Goal: Information Seeking & Learning: Learn about a topic

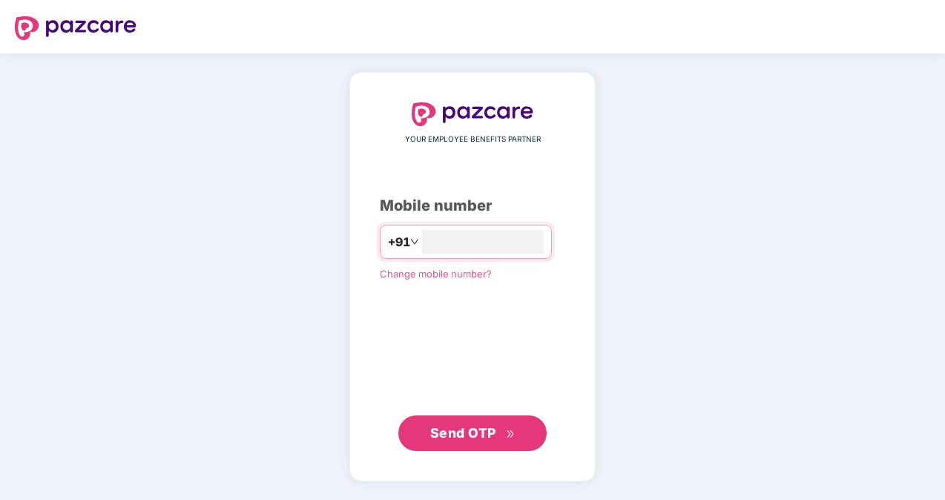
click at [458, 430] on span "Send OTP" at bounding box center [463, 433] width 66 height 16
click at [474, 433] on span "Send OTP" at bounding box center [463, 432] width 66 height 16
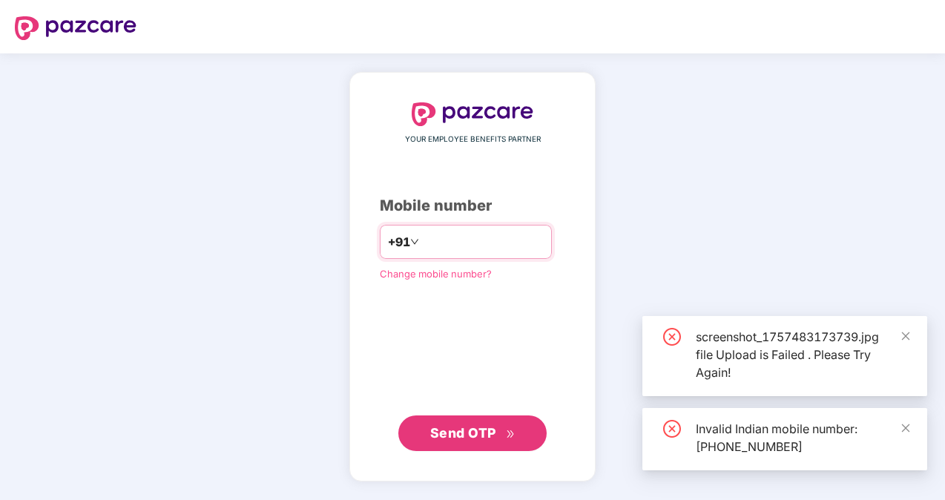
click at [422, 237] on input "**********" at bounding box center [483, 242] width 122 height 24
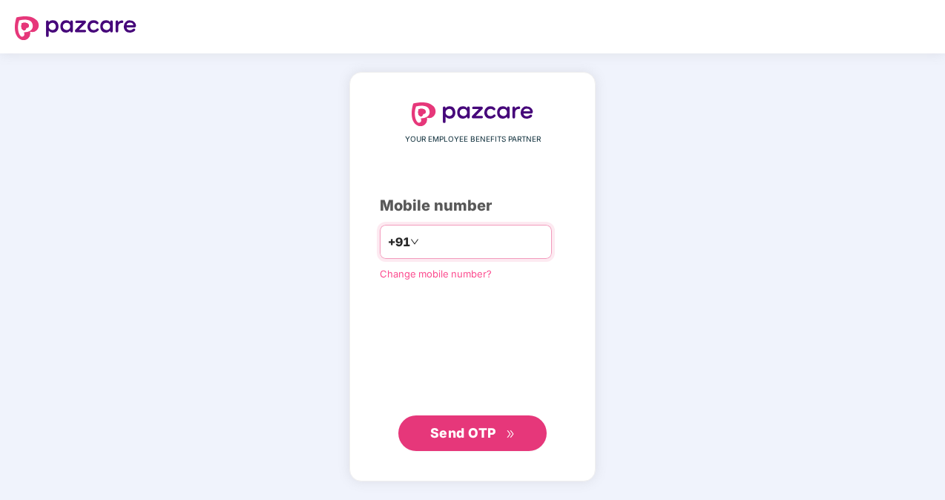
type input "**********"
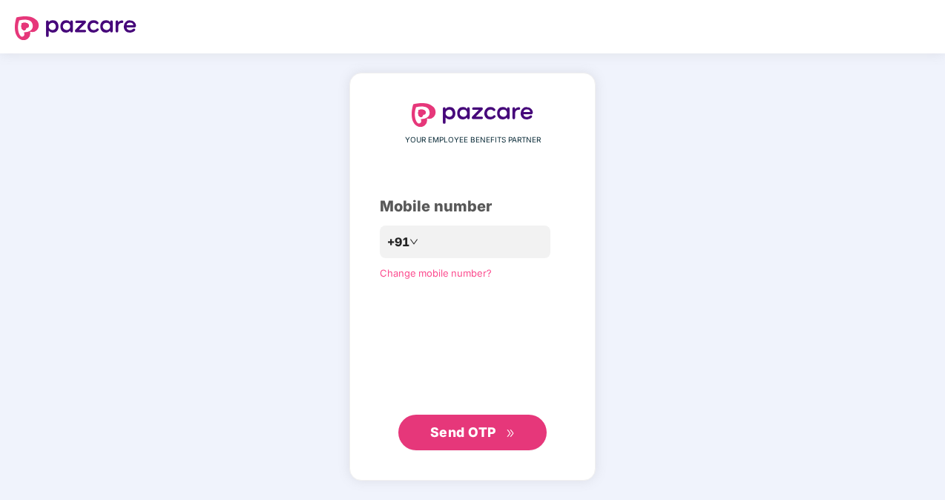
click at [454, 440] on span "Send OTP" at bounding box center [472, 432] width 85 height 21
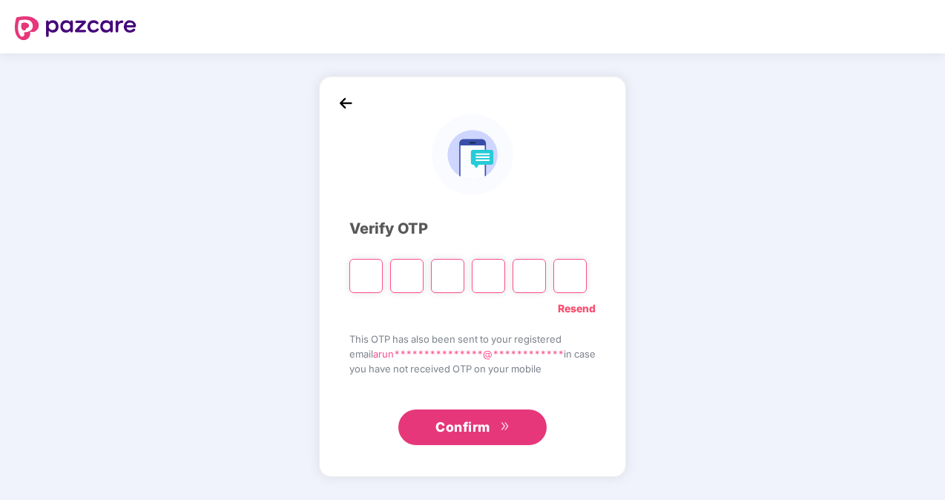
type input "*"
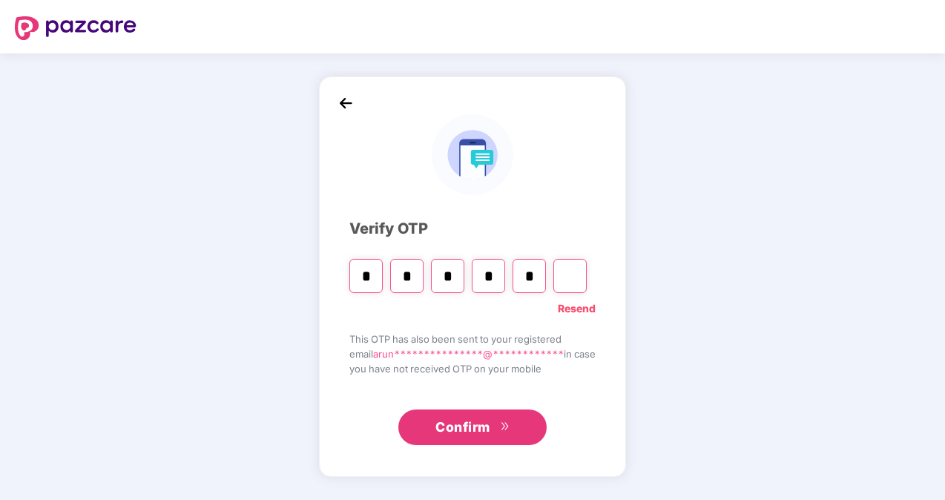
type input "*"
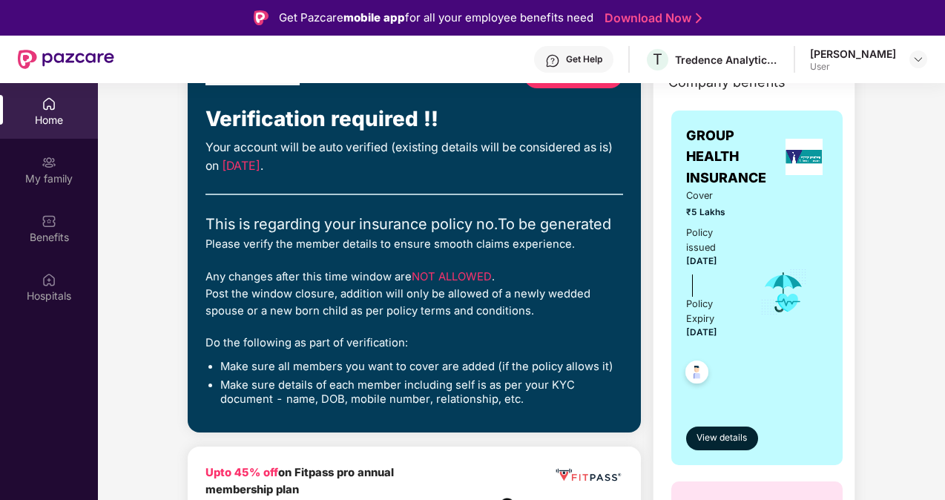
scroll to position [148, 0]
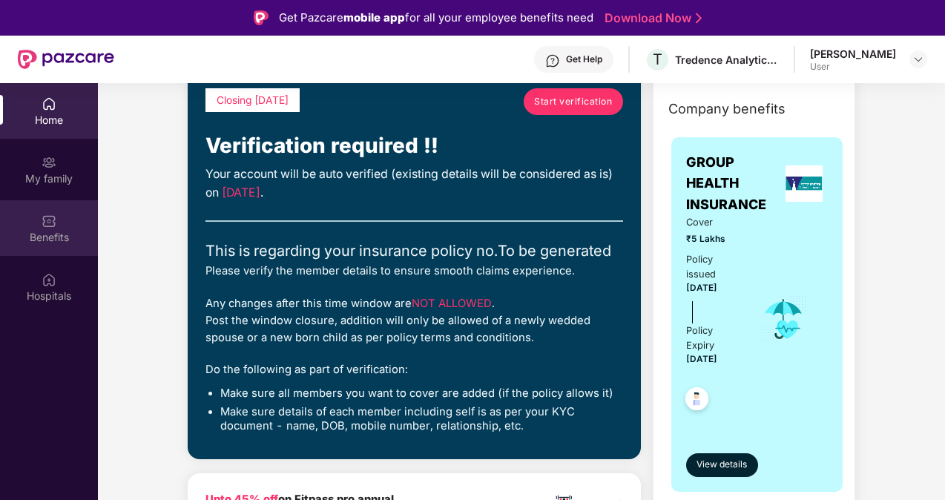
click at [42, 245] on div "Benefits" at bounding box center [49, 228] width 98 height 56
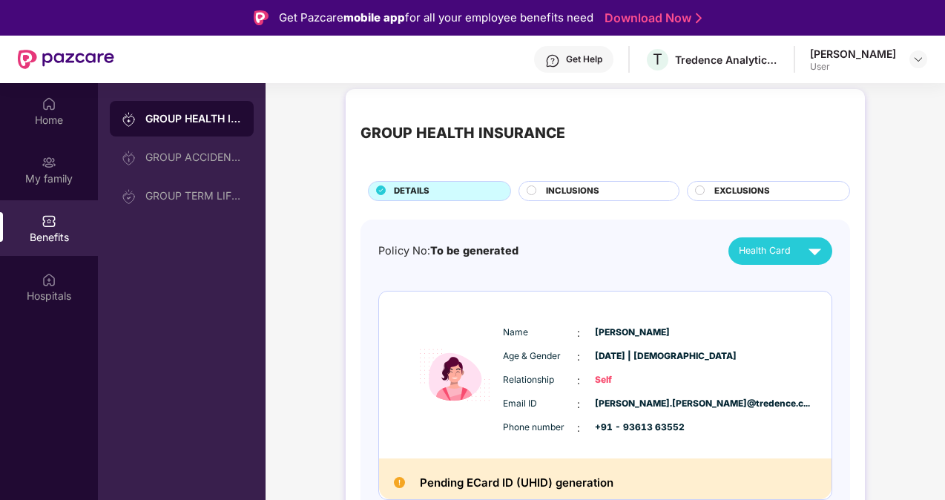
scroll to position [16, 0]
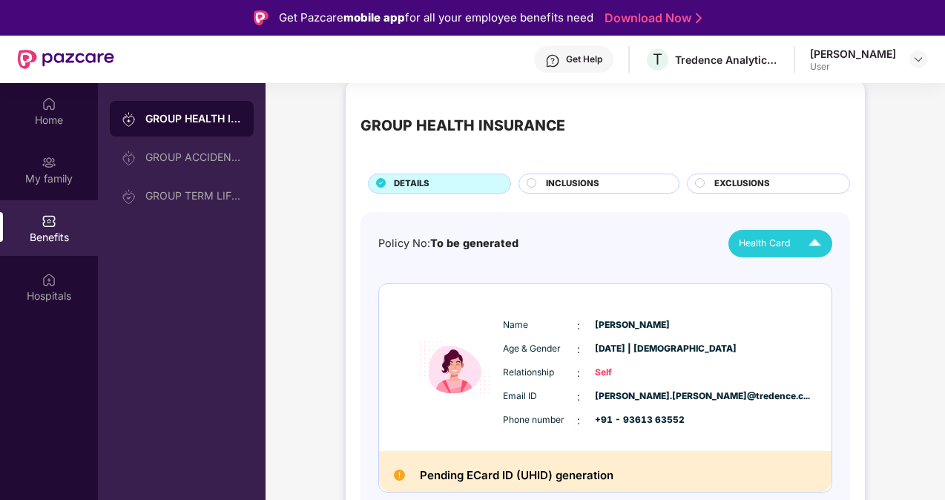
click at [788, 237] on span "Health Card" at bounding box center [765, 243] width 52 height 15
click at [601, 178] on div "INCLUSIONS" at bounding box center [604, 185] width 133 height 16
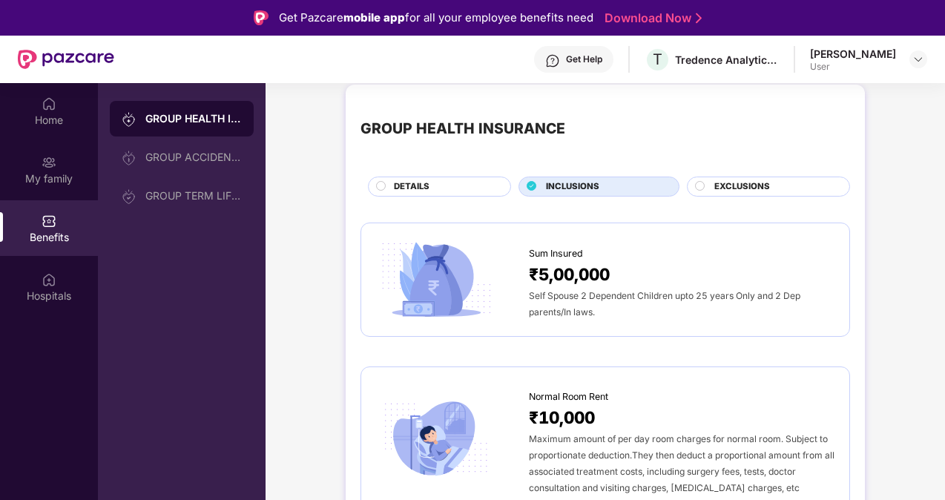
scroll to position [0, 0]
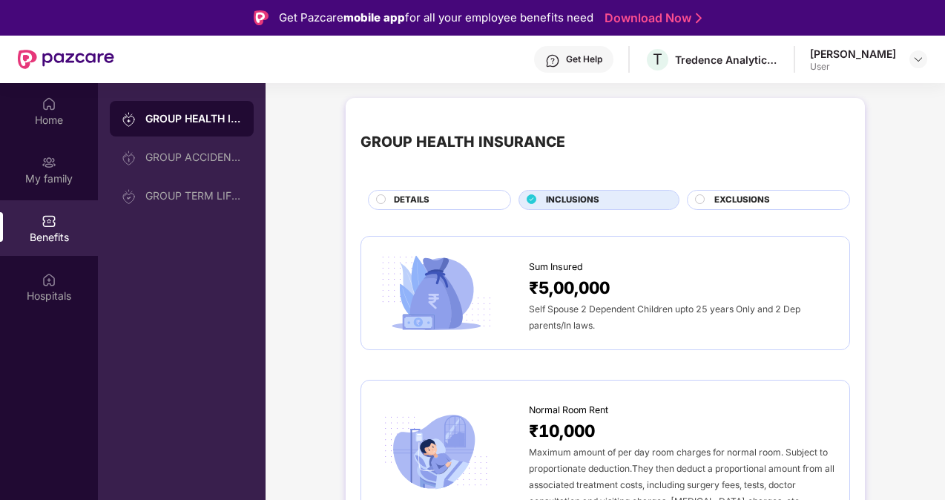
click at [780, 197] on div "EXCLUSIONS" at bounding box center [774, 202] width 135 height 16
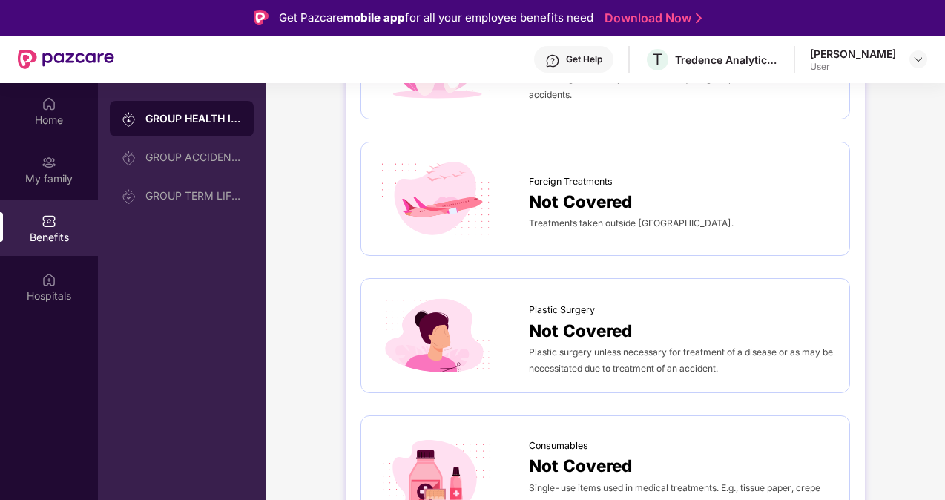
scroll to position [770, 0]
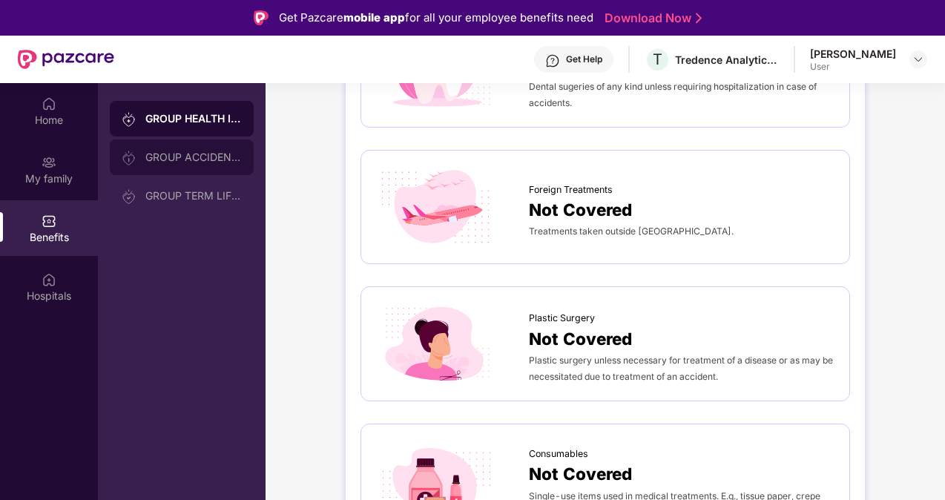
click at [159, 143] on div "GROUP ACCIDENTAL INSURANCE" at bounding box center [182, 157] width 144 height 36
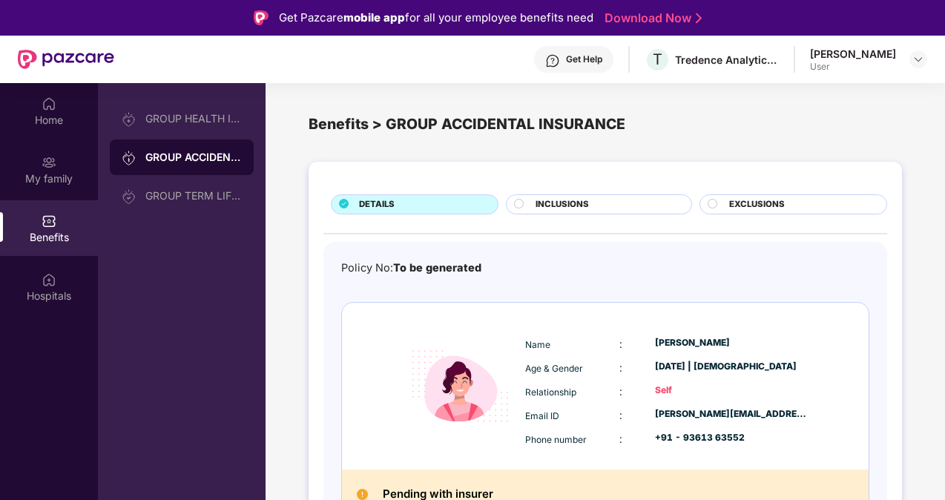
click at [591, 208] on div "INCLUSIONS" at bounding box center [605, 206] width 155 height 16
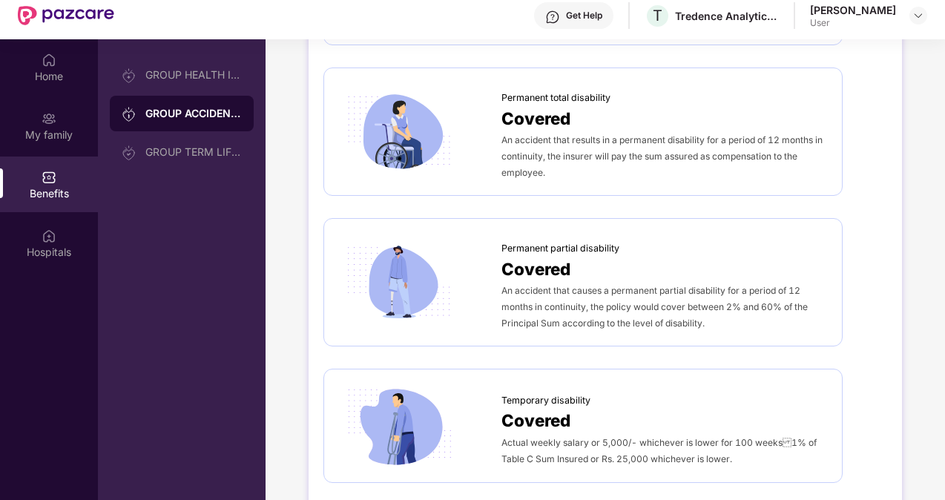
scroll to position [83, 0]
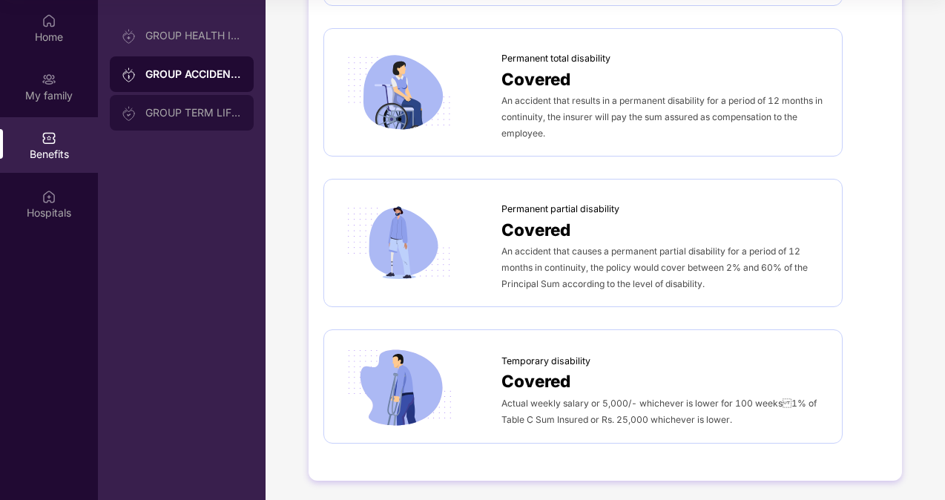
click at [209, 124] on div "GROUP TERM LIFE INSURANCE" at bounding box center [182, 113] width 144 height 36
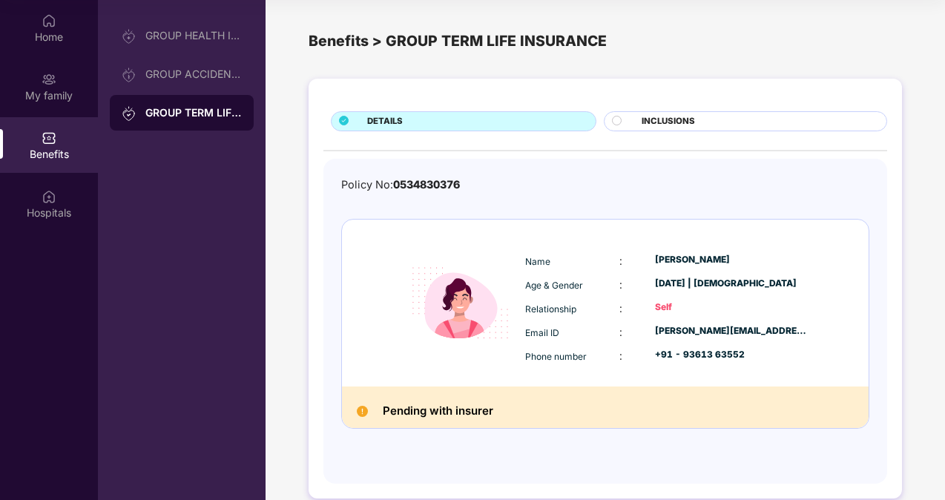
scroll to position [19, 0]
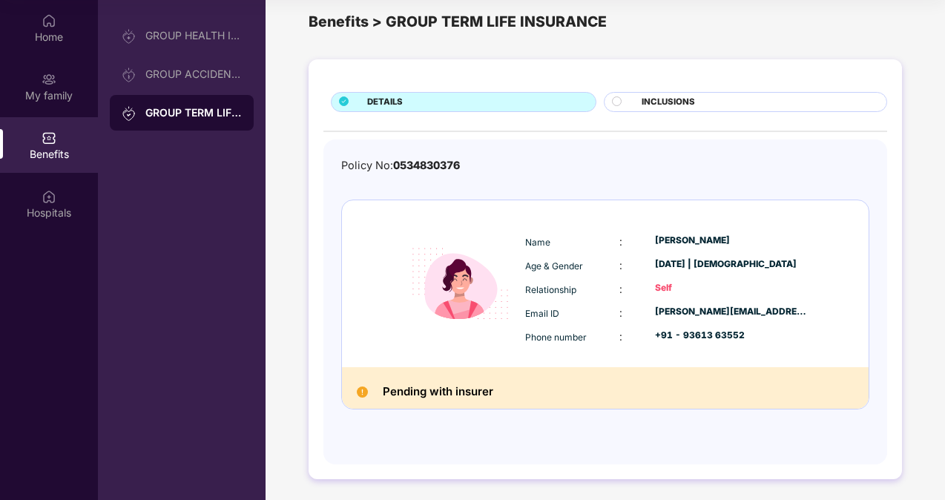
click at [717, 99] on div "INCLUSIONS" at bounding box center [756, 104] width 245 height 16
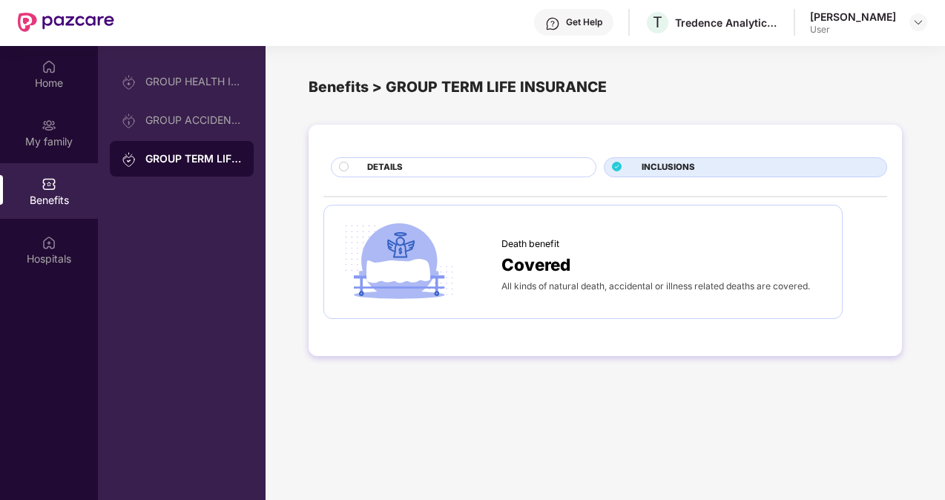
scroll to position [0, 0]
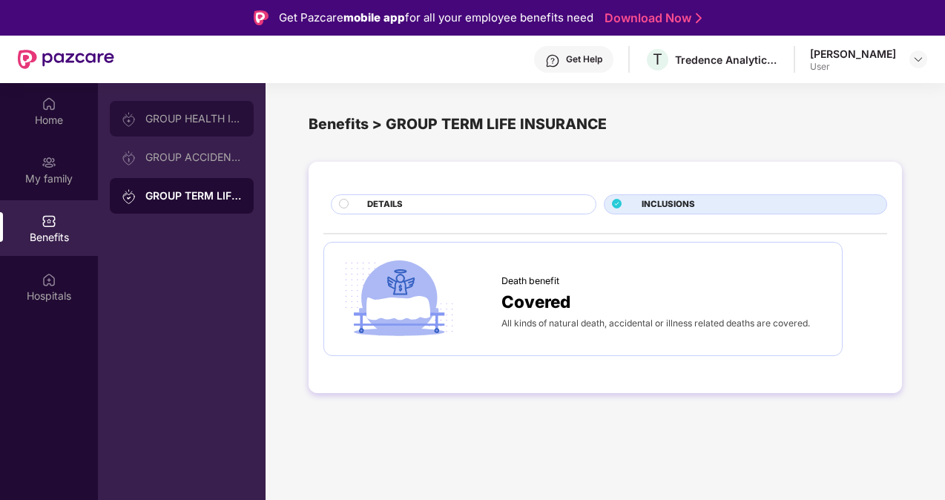
click at [167, 129] on div "GROUP HEALTH INSURANCE" at bounding box center [182, 119] width 144 height 36
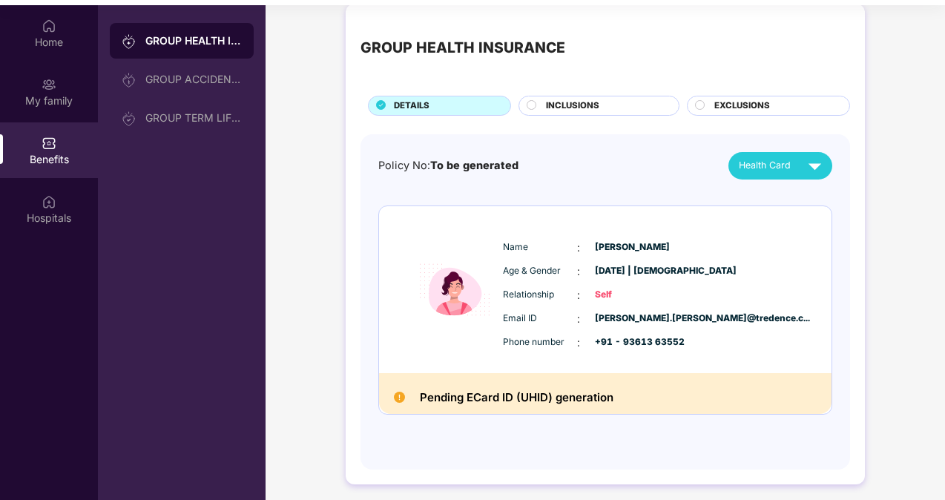
scroll to position [83, 0]
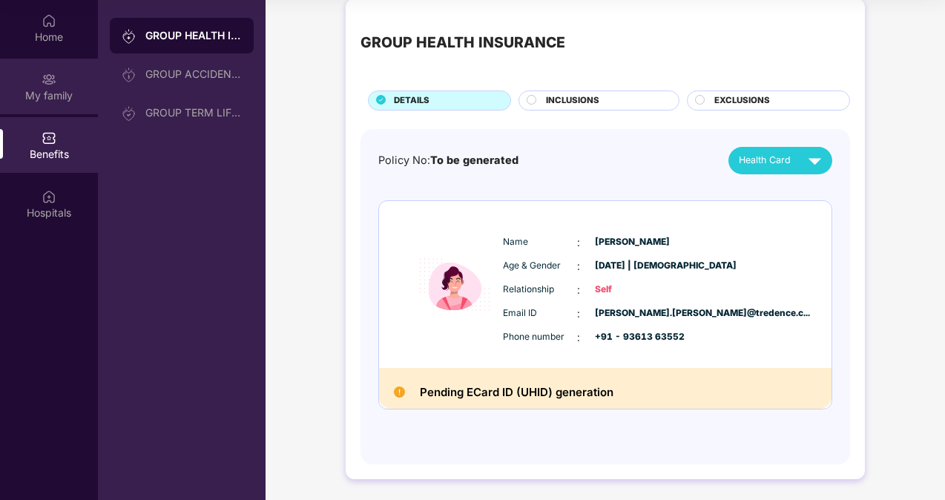
click at [61, 79] on div "My family" at bounding box center [49, 87] width 98 height 56
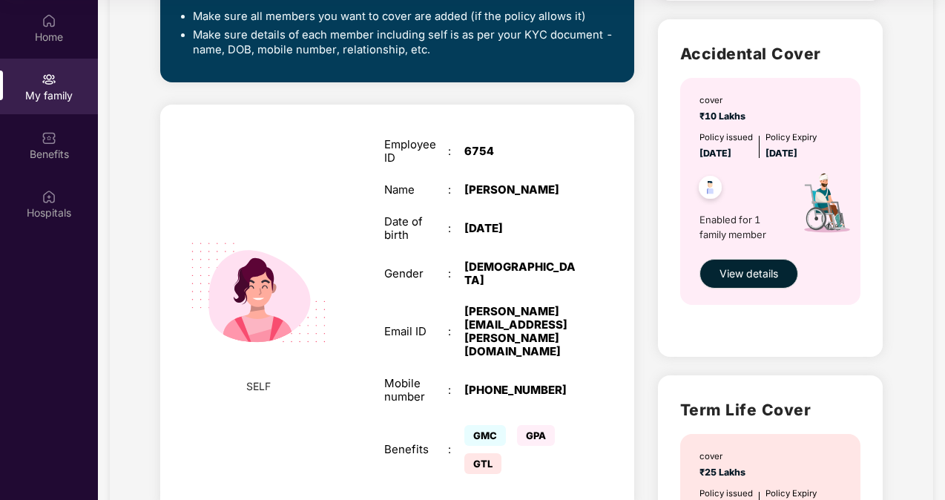
scroll to position [419, 0]
